Goal: Transaction & Acquisition: Purchase product/service

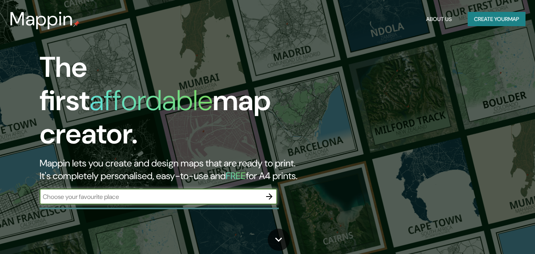
click at [481, 19] on button "Create your map" at bounding box center [497, 19] width 58 height 15
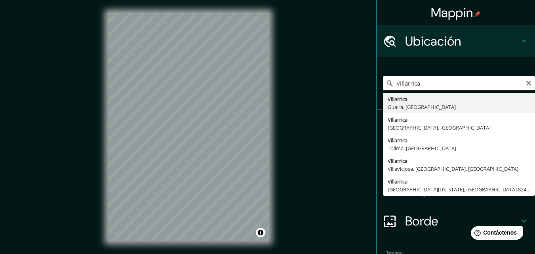
type input "Villarrica, [GEOGRAPHIC_DATA], [GEOGRAPHIC_DATA]"
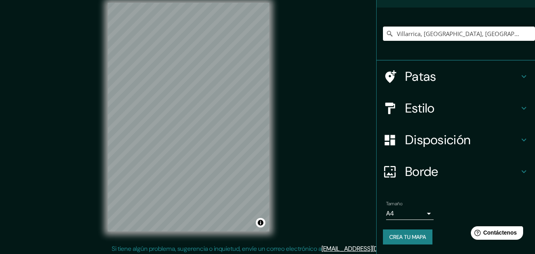
scroll to position [13, 0]
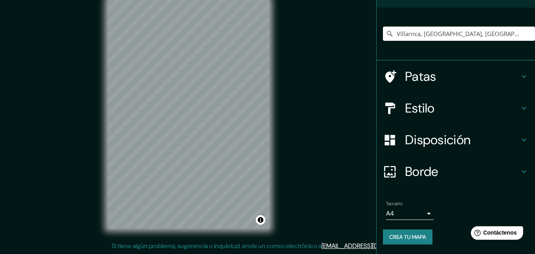
click at [421, 212] on body "Mappin Ubicación Villarrica, [GEOGRAPHIC_DATA], [GEOGRAPHIC_DATA] Patas Estilo …" at bounding box center [267, 114] width 535 height 254
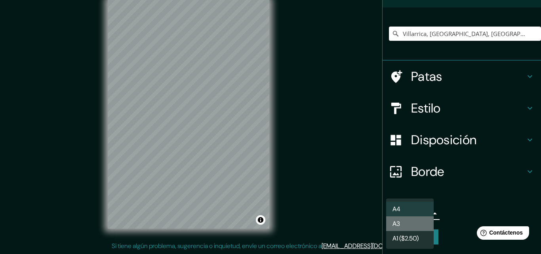
click at [408, 225] on li "A3" at bounding box center [410, 223] width 48 height 15
type input "a4"
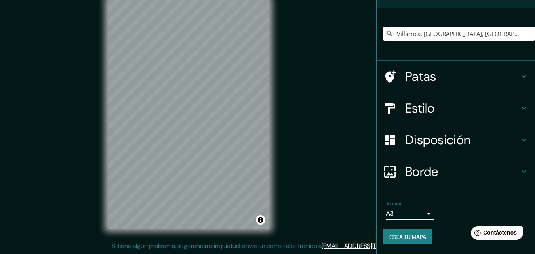
click at [446, 109] on h4 "Estilo" at bounding box center [462, 108] width 114 height 16
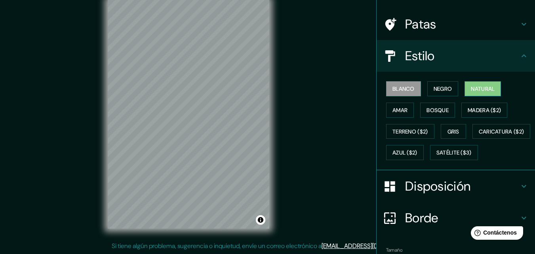
click at [473, 86] on font "Natural" at bounding box center [483, 88] width 24 height 7
click at [403, 113] on button "Amar" at bounding box center [400, 110] width 28 height 15
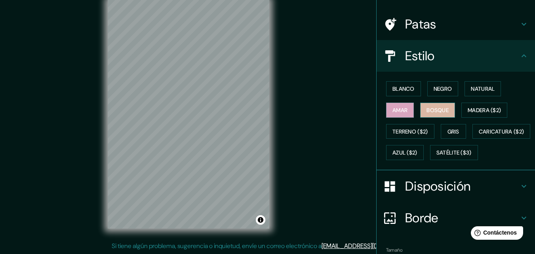
click at [437, 112] on font "Bosque" at bounding box center [437, 110] width 22 height 7
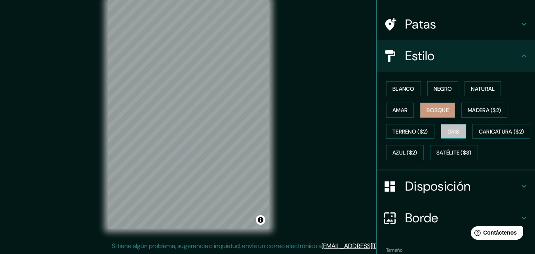
click at [452, 135] on font "Gris" at bounding box center [453, 131] width 12 height 10
click at [439, 106] on font "Bosque" at bounding box center [437, 110] width 22 height 10
click at [404, 107] on button "Amar" at bounding box center [400, 110] width 28 height 15
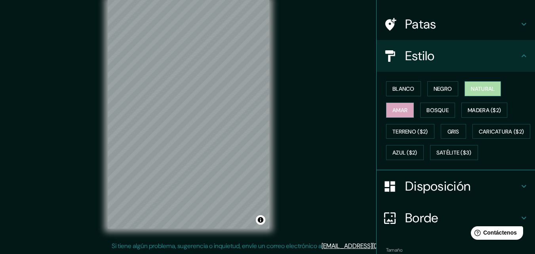
click at [471, 89] on font "Natural" at bounding box center [483, 88] width 24 height 7
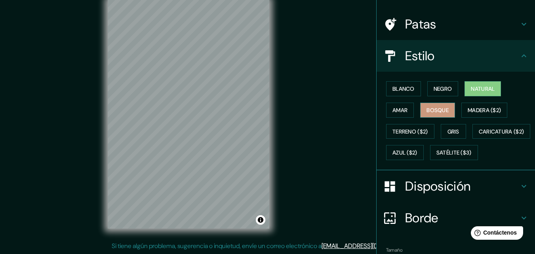
click at [432, 111] on font "Bosque" at bounding box center [437, 110] width 22 height 7
click at [404, 107] on button "Amar" at bounding box center [400, 110] width 28 height 15
click at [441, 108] on font "Bosque" at bounding box center [437, 110] width 22 height 7
click at [399, 112] on font "Amar" at bounding box center [399, 110] width 15 height 7
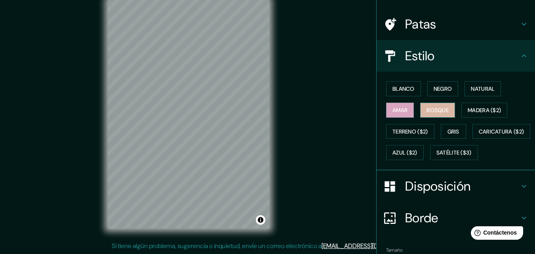
click at [432, 110] on font "Bosque" at bounding box center [437, 110] width 22 height 7
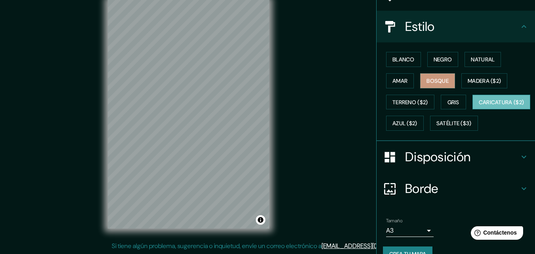
scroll to position [117, 0]
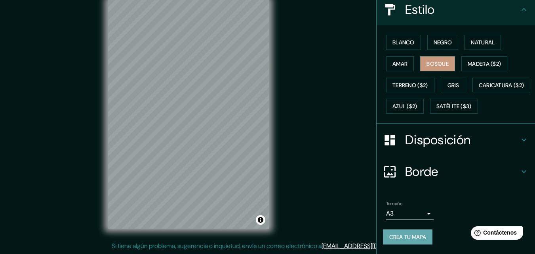
click at [392, 236] on font "Crea tu mapa" at bounding box center [407, 236] width 37 height 7
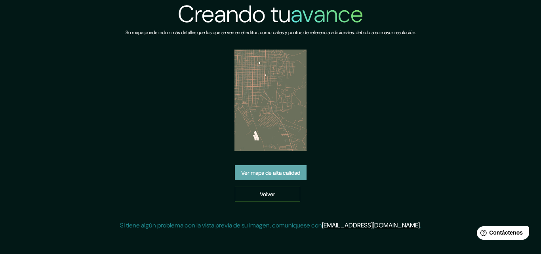
click at [274, 174] on font "Ver mapa de alta calidad" at bounding box center [270, 172] width 59 height 7
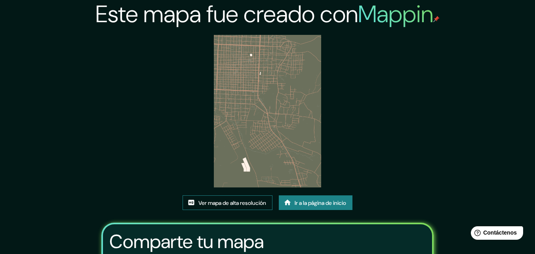
click at [238, 204] on font "Ver mapa de alta resolución" at bounding box center [232, 202] width 68 height 7
